Goal: Task Accomplishment & Management: Manage account settings

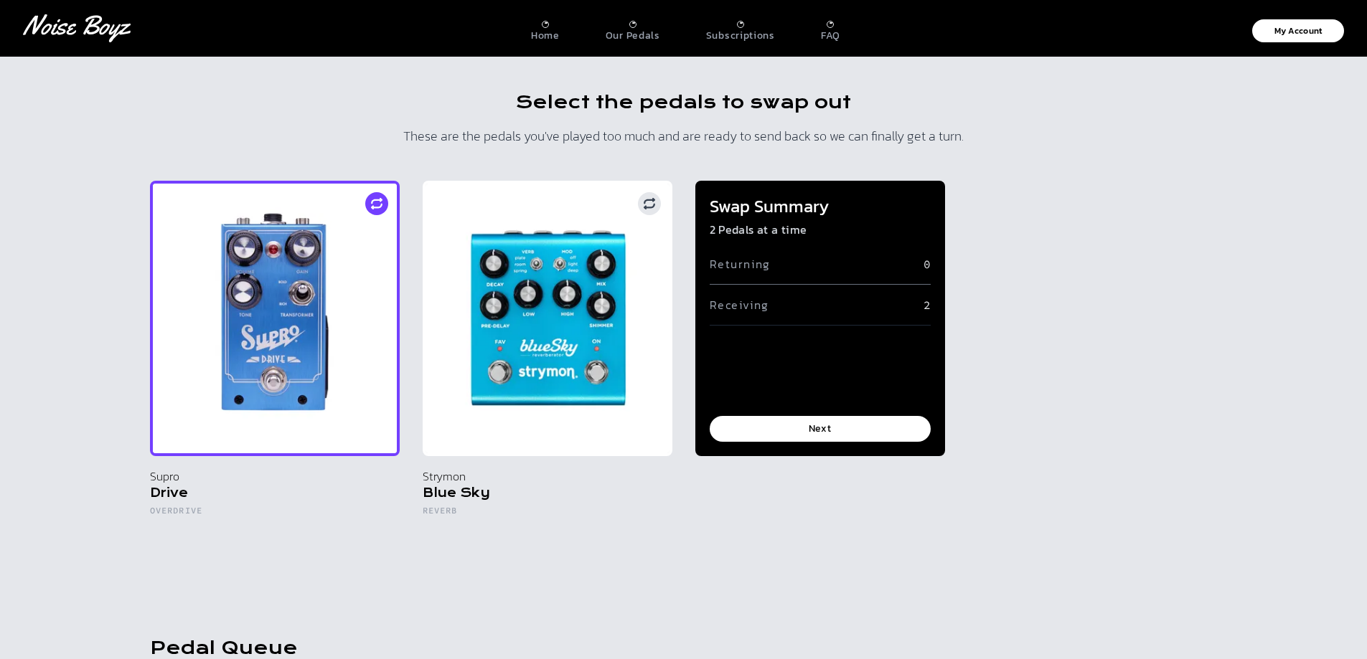
click at [381, 204] on icon at bounding box center [376, 206] width 11 height 5
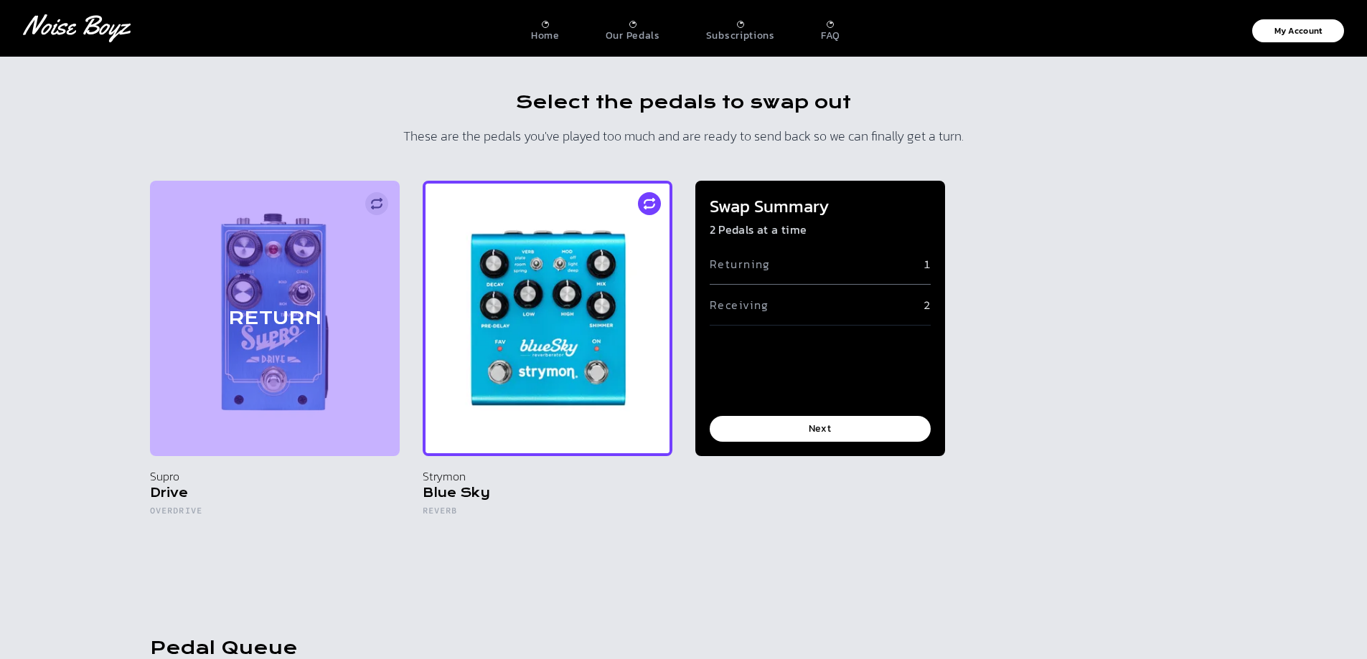
click at [657, 205] on circle at bounding box center [649, 203] width 23 height 23
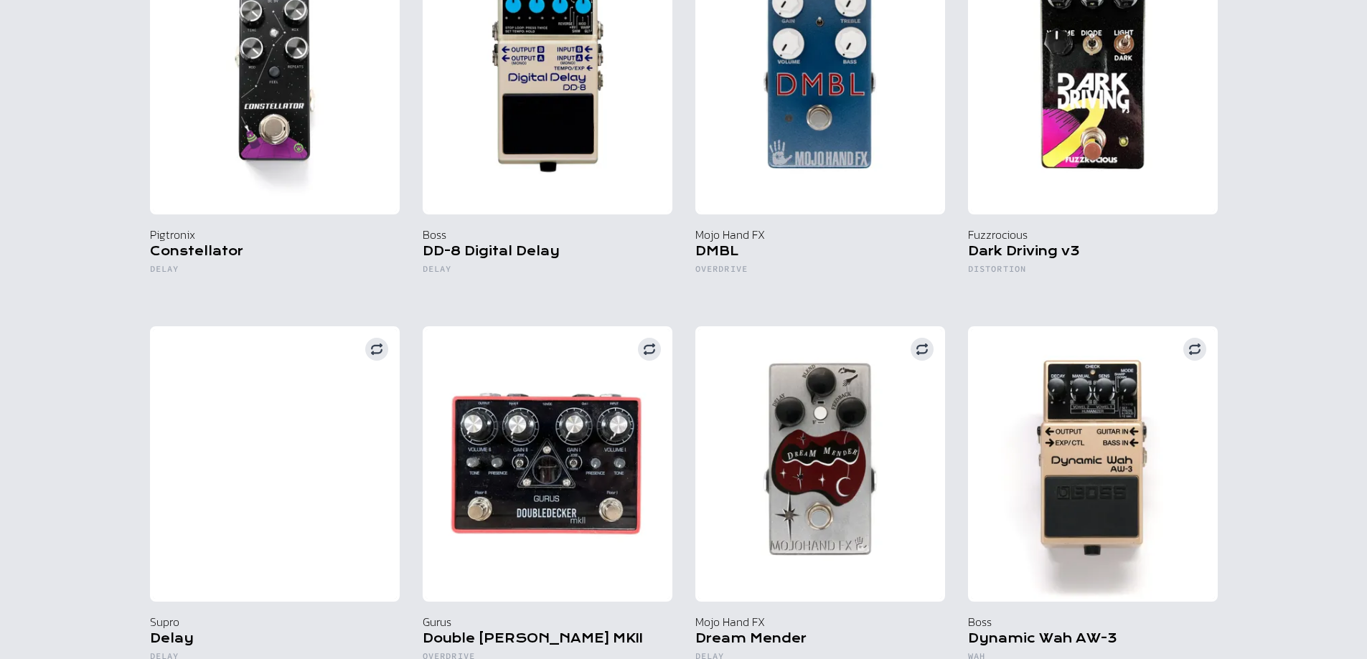
scroll to position [2226, 0]
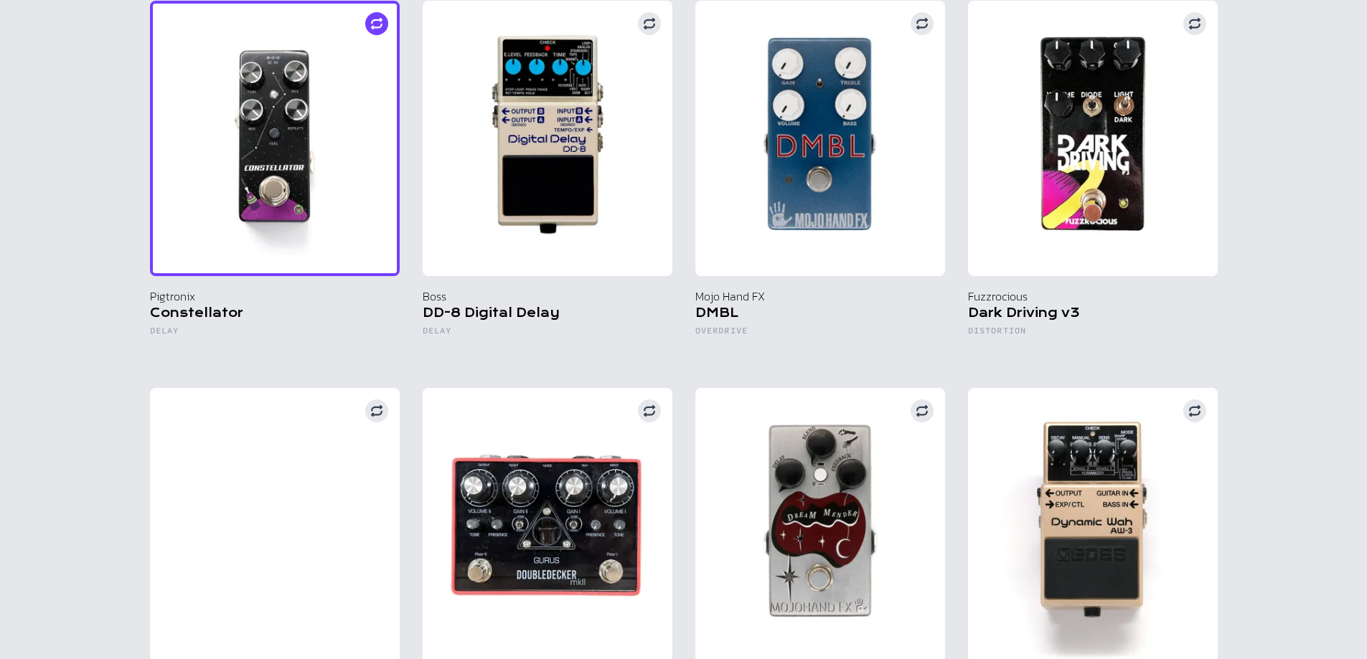
click at [286, 150] on img at bounding box center [275, 138] width 250 height 275
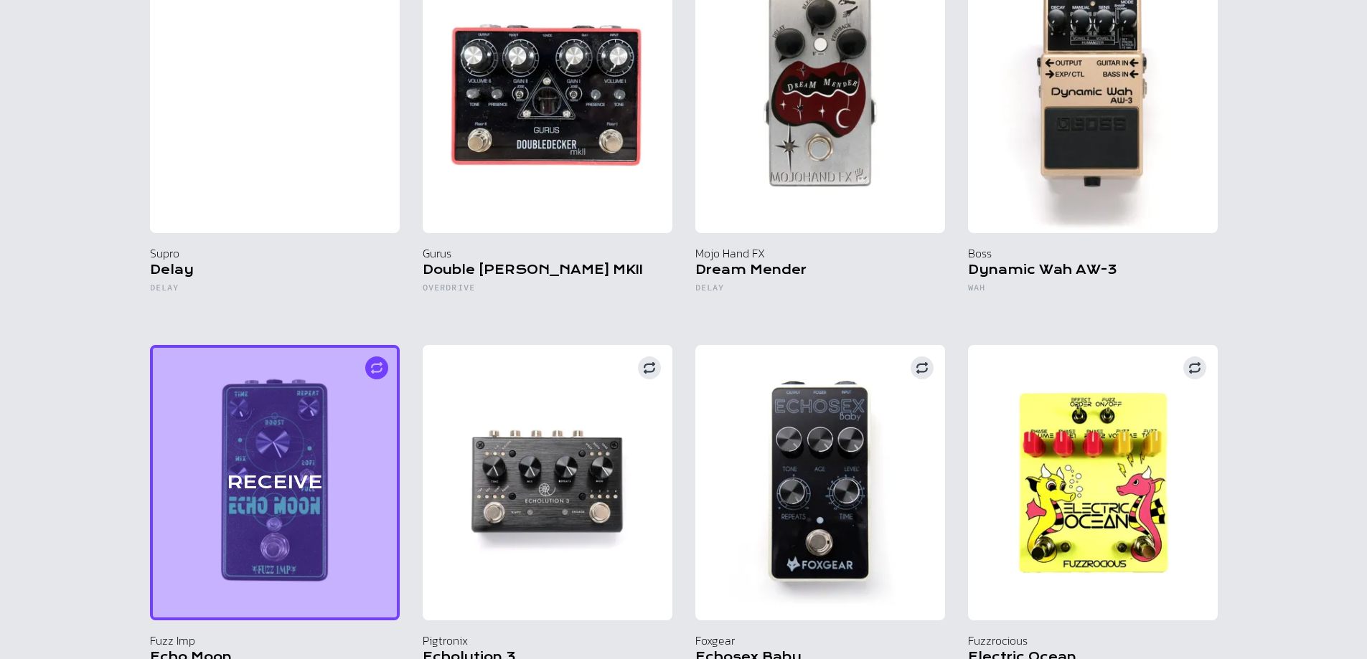
click at [344, 392] on div "RECEIVE" at bounding box center [275, 482] width 250 height 275
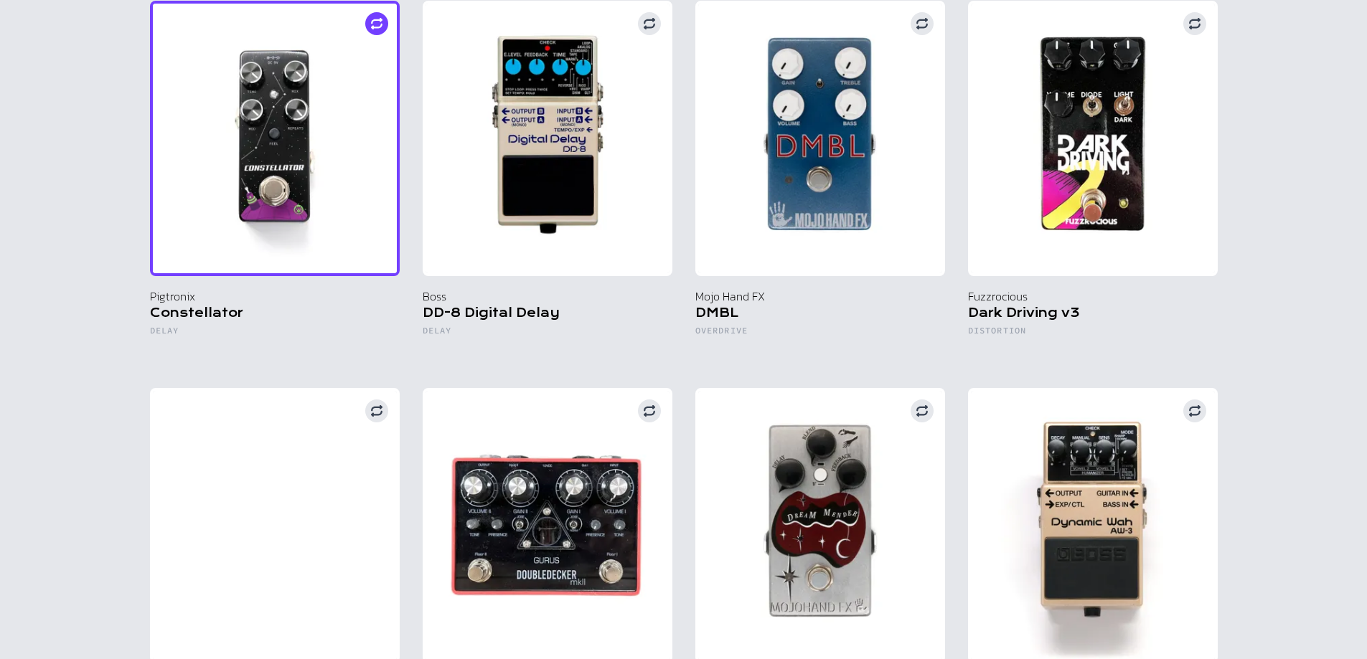
click at [285, 167] on img at bounding box center [275, 138] width 250 height 275
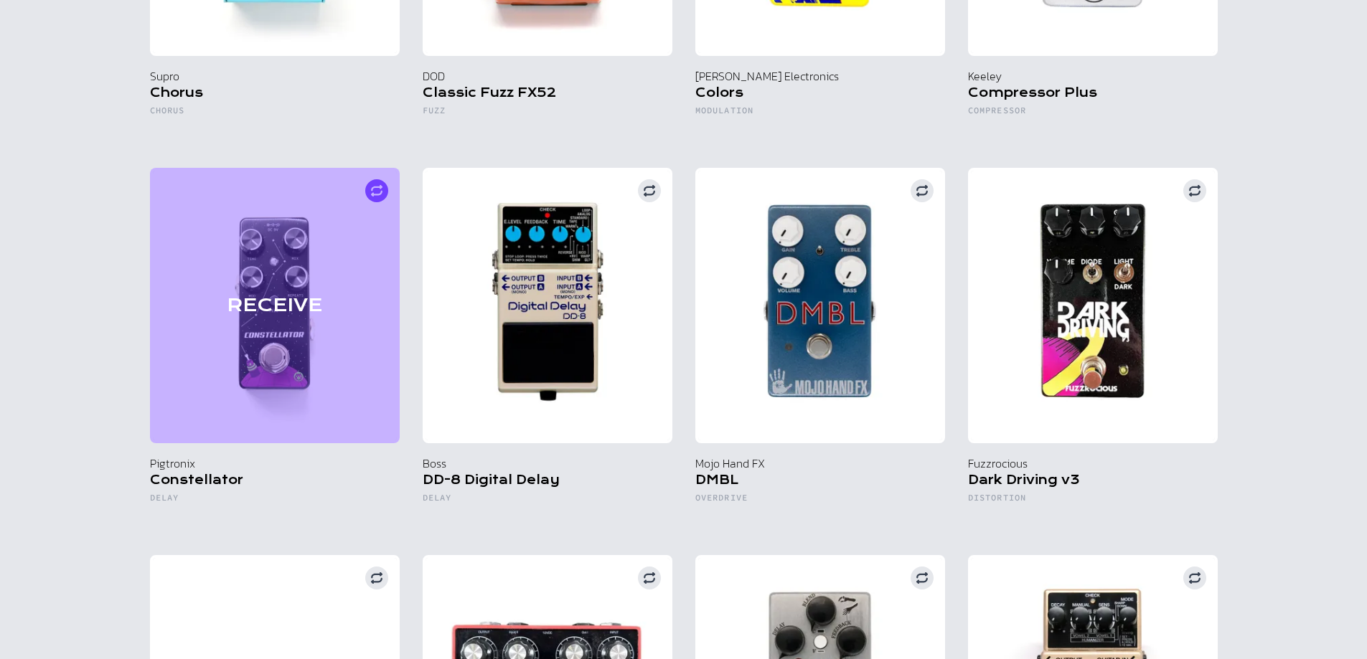
scroll to position [0, 0]
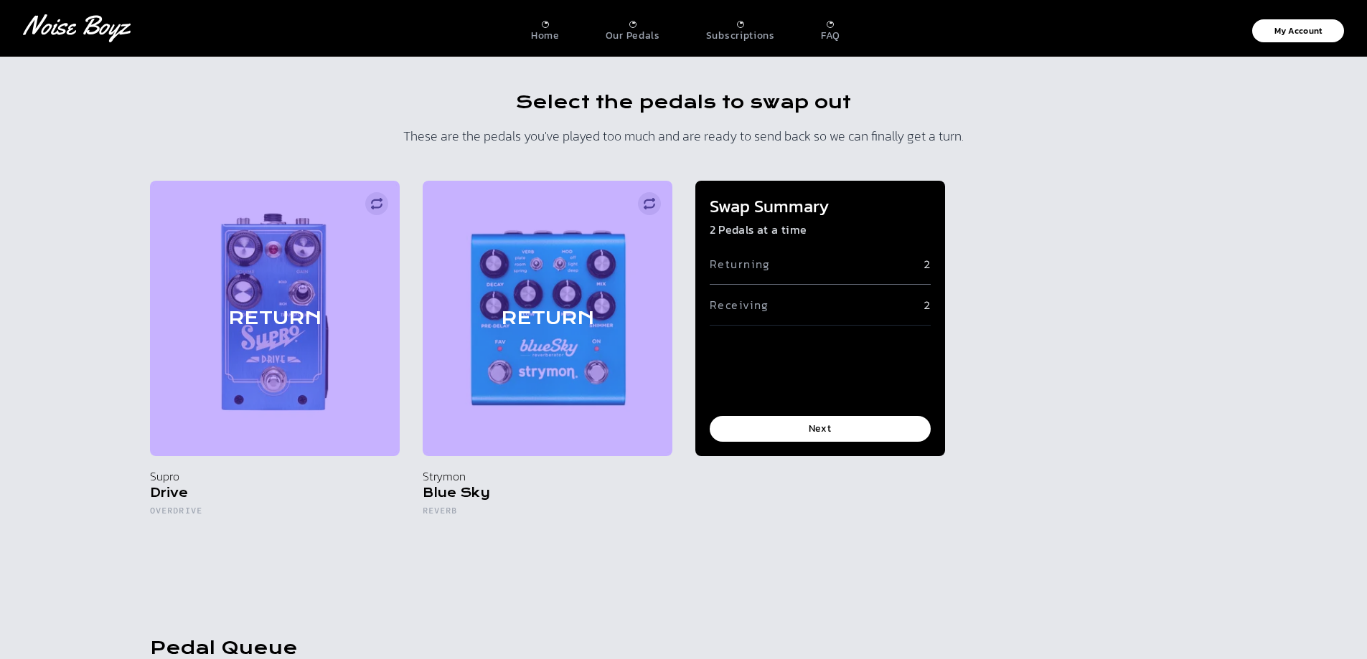
click at [817, 412] on div "Swap Summary 2 Pedals at a time Returning 2 Receiving 2 Next" at bounding box center [820, 318] width 250 height 275
click at [816, 431] on button "Next" at bounding box center [820, 429] width 221 height 26
click at [829, 431] on button "Next" at bounding box center [820, 429] width 221 height 26
click at [829, 430] on button "Next" at bounding box center [820, 429] width 221 height 26
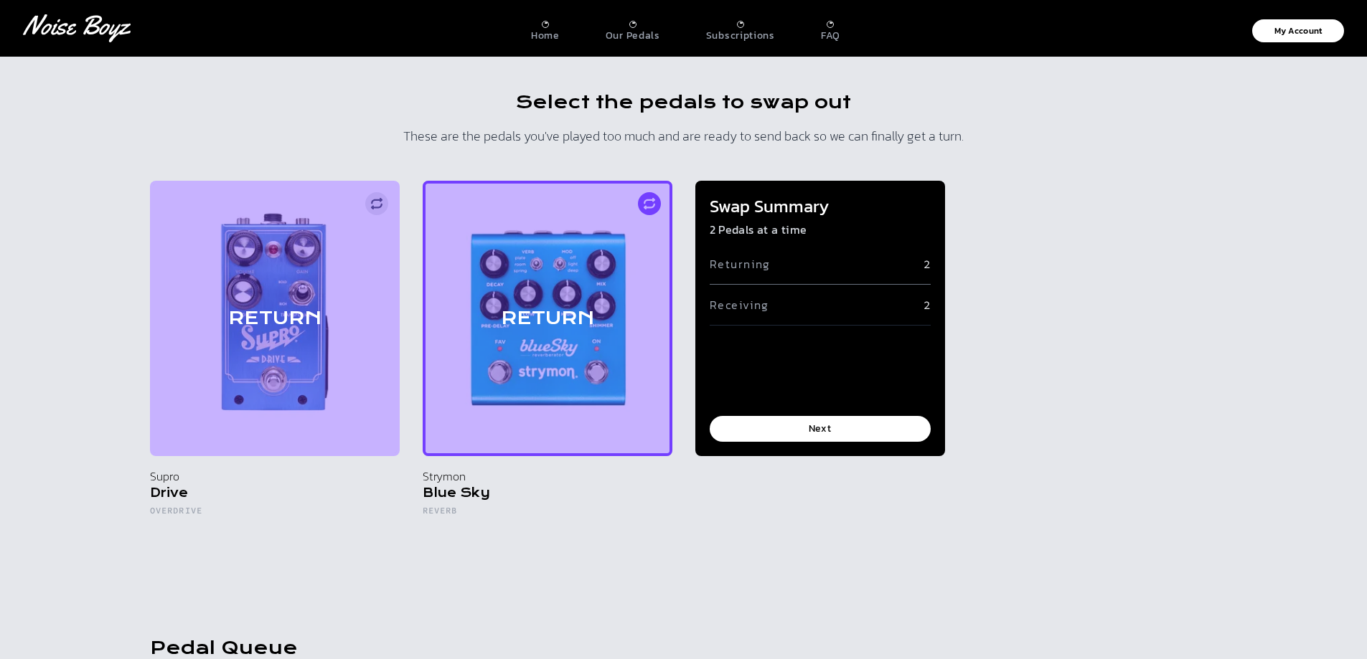
click at [641, 207] on div "RETURN" at bounding box center [548, 318] width 250 height 275
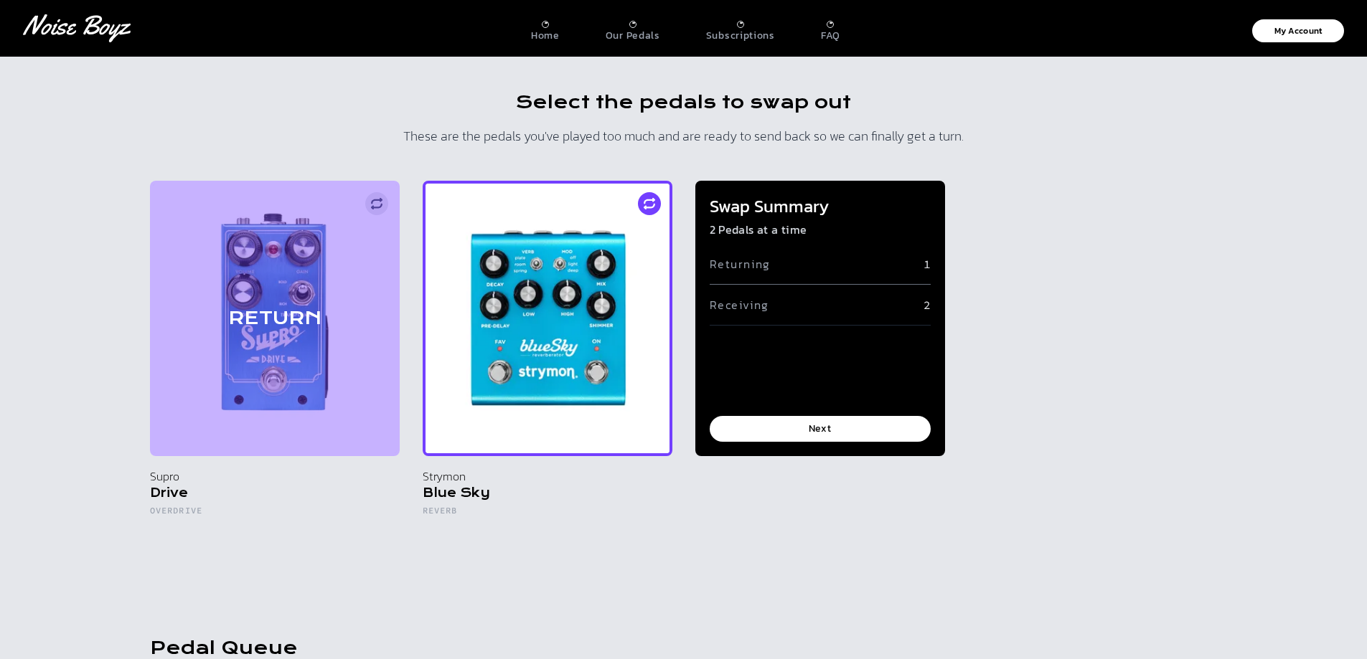
click at [651, 200] on icon at bounding box center [649, 201] width 11 height 5
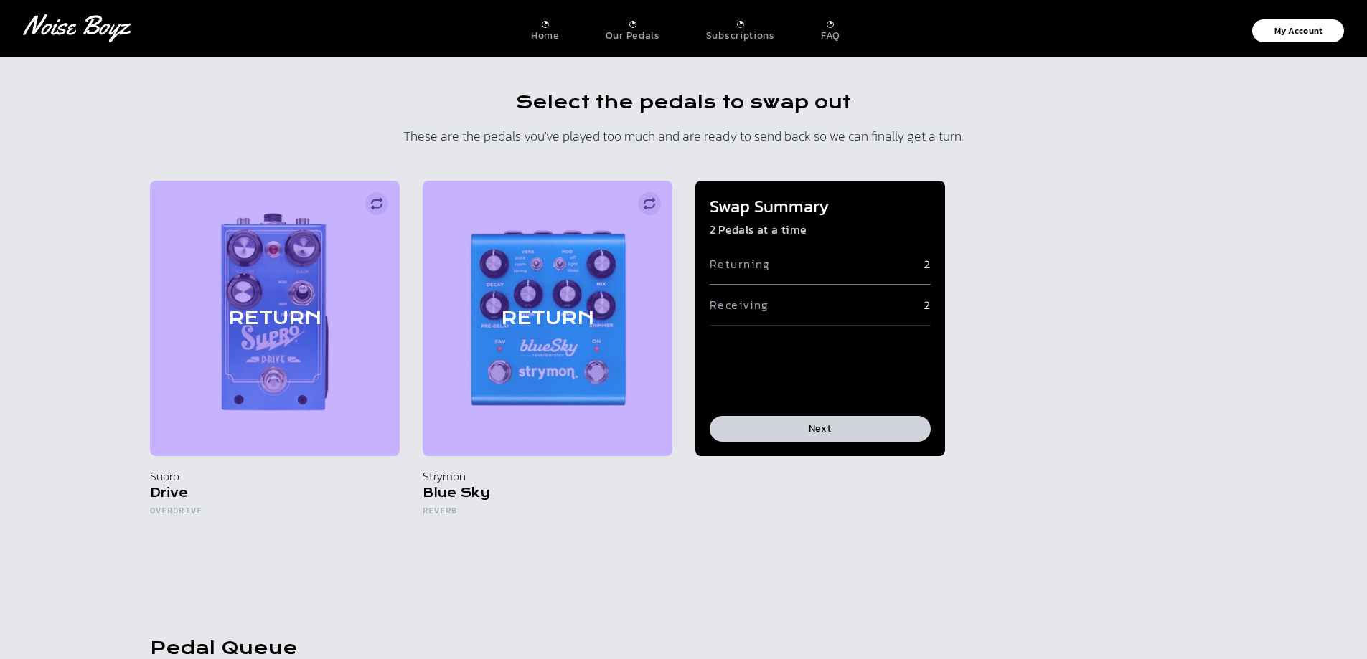
click at [852, 428] on button "Next" at bounding box center [820, 429] width 221 height 26
